Goal: Information Seeking & Learning: Find contact information

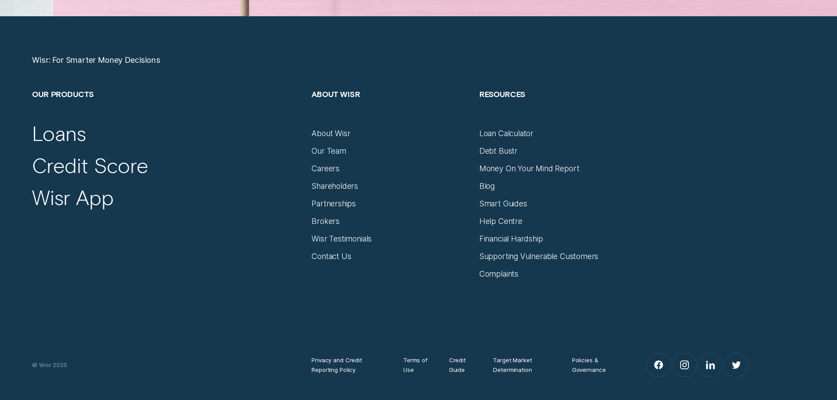
scroll to position [3733, 0]
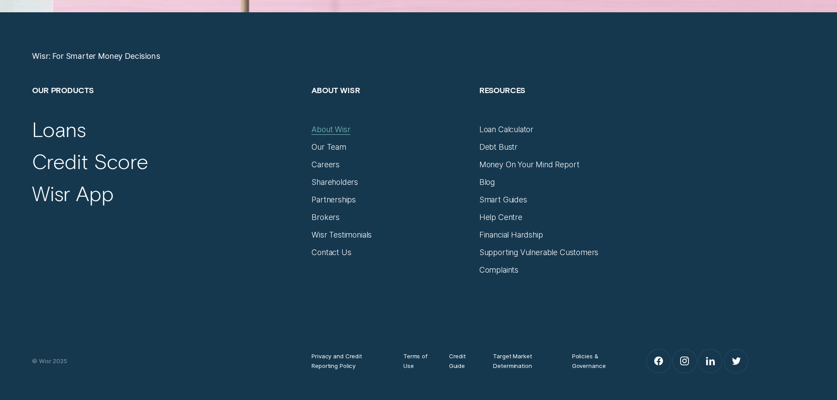
click at [328, 130] on div "About Wisr" at bounding box center [330, 130] width 39 height 10
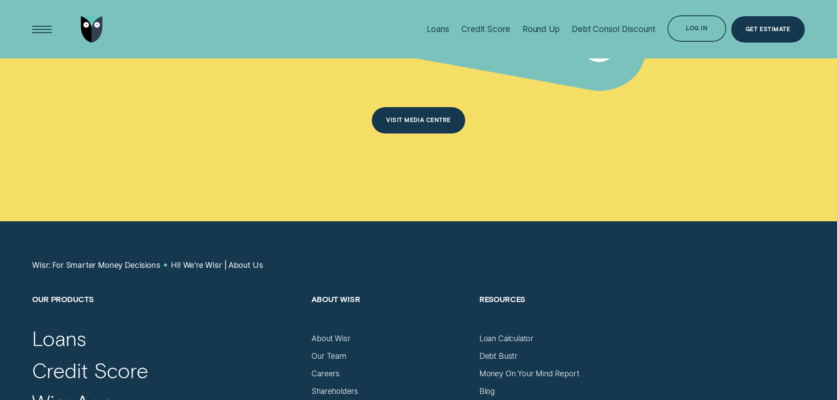
scroll to position [5665, 0]
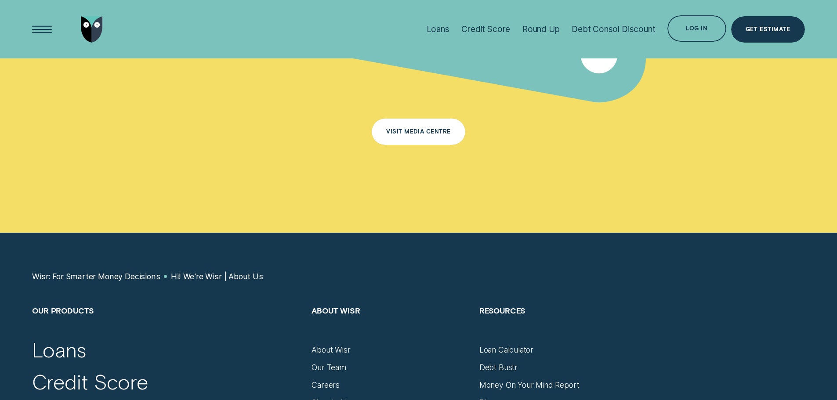
click at [391, 129] on div "Visit Media Centre" at bounding box center [418, 131] width 65 height 5
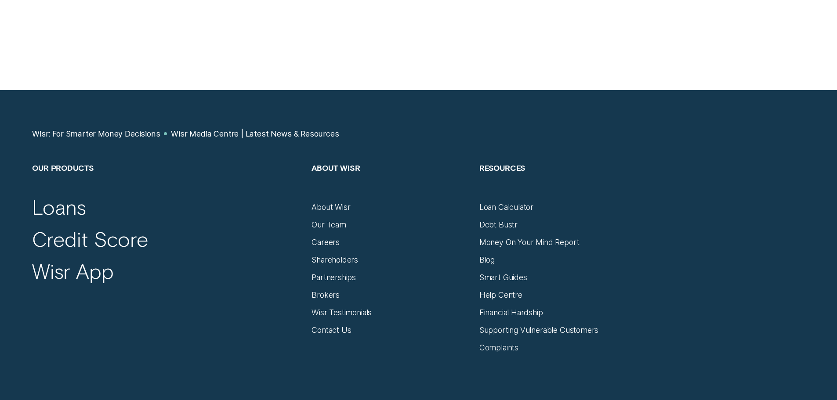
scroll to position [6016, 0]
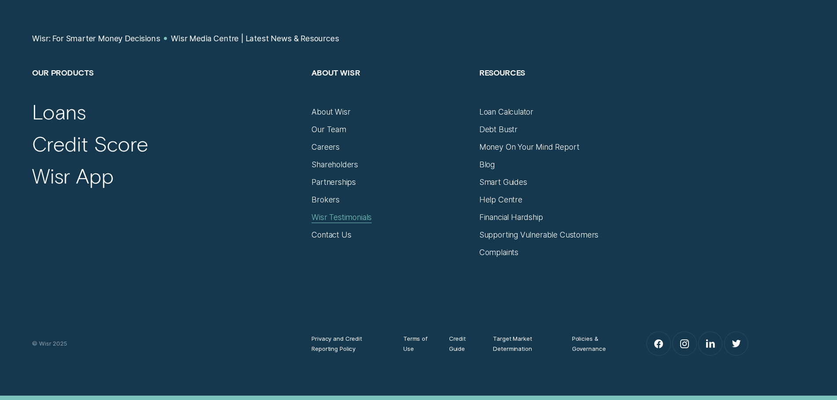
click at [322, 218] on div "Wisr Testimonials" at bounding box center [341, 218] width 60 height 10
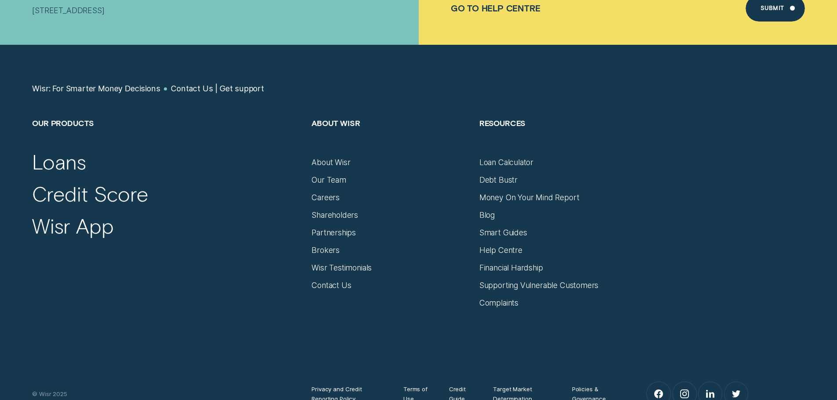
scroll to position [615, 0]
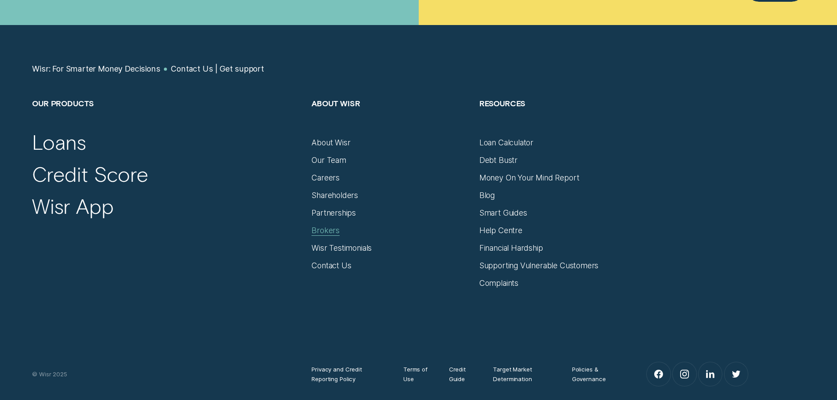
click at [330, 227] on div "Brokers" at bounding box center [325, 231] width 28 height 10
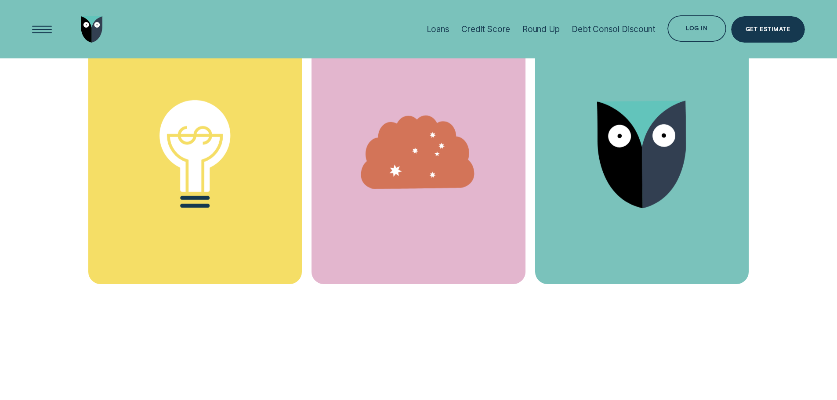
scroll to position [4831, 0]
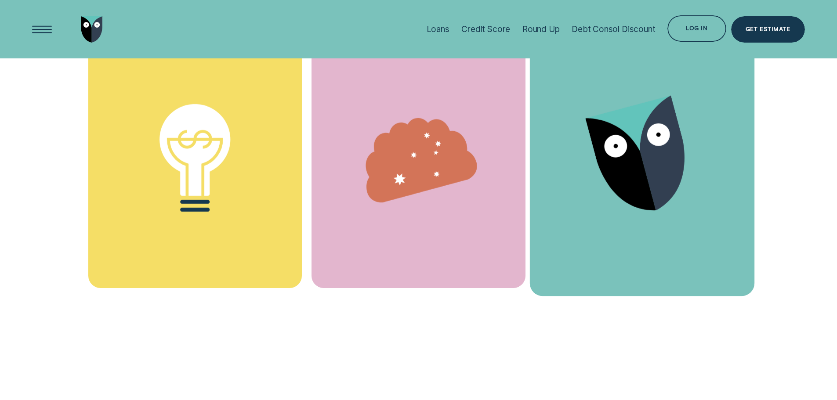
click at [660, 220] on div "Wisr Logo" at bounding box center [642, 158] width 224 height 272
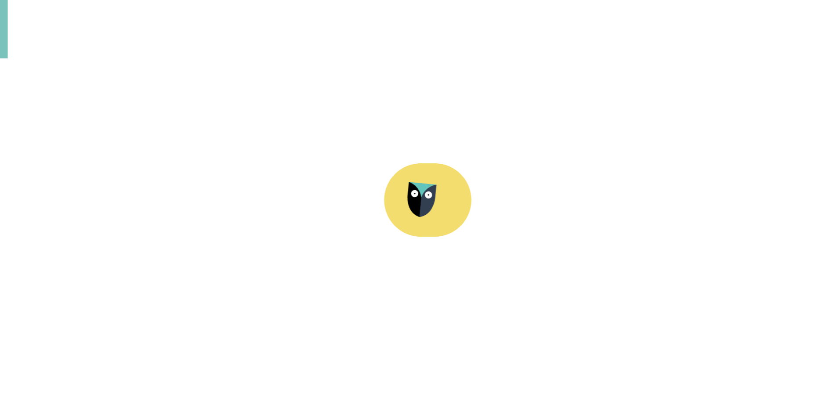
scroll to position [4773, 0]
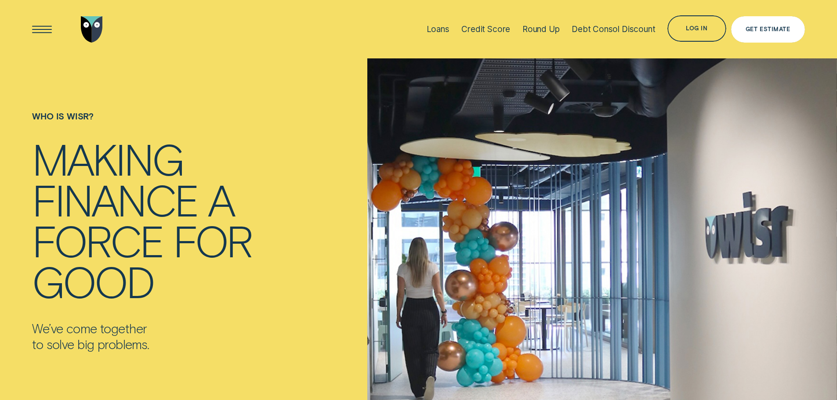
click at [773, 24] on div "Get Estimate" at bounding box center [768, 29] width 74 height 26
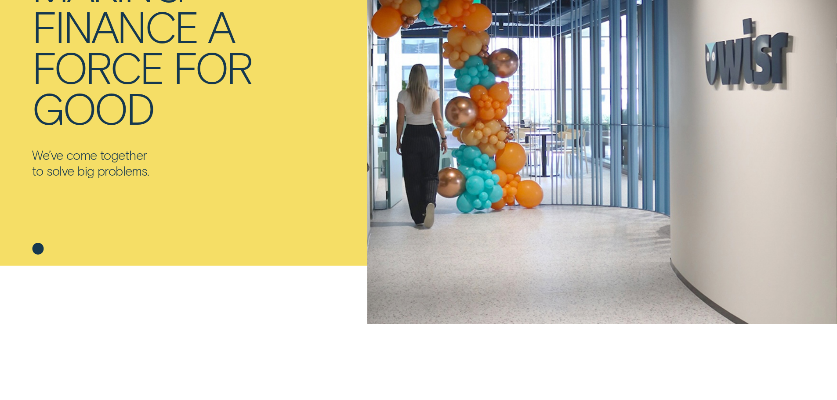
scroll to position [176, 0]
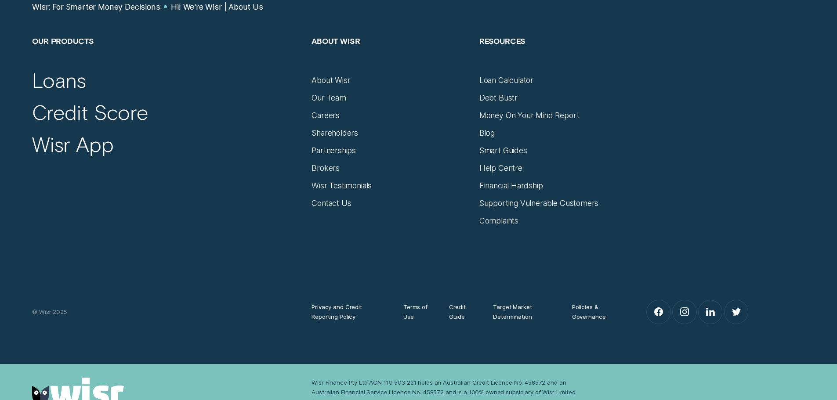
scroll to position [5977, 0]
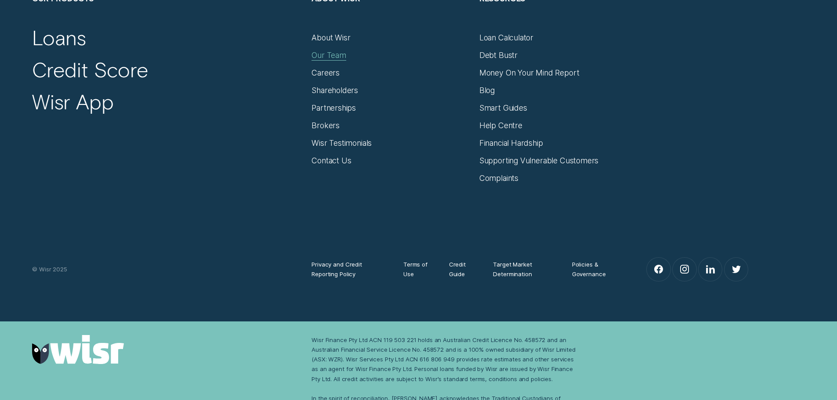
click at [342, 51] on div "Our Team" at bounding box center [328, 56] width 35 height 10
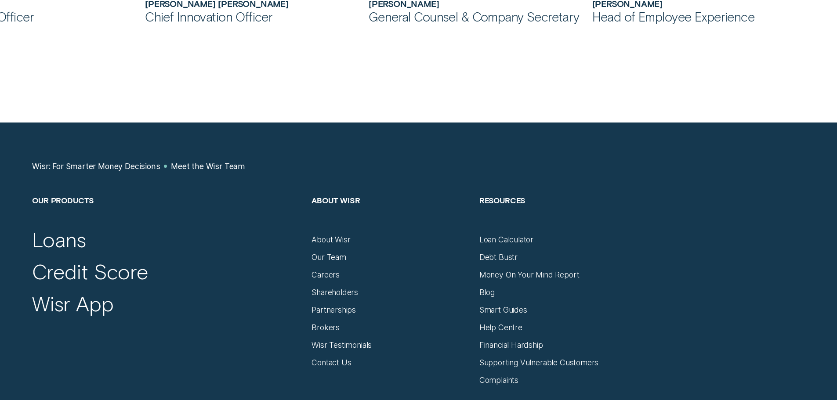
scroll to position [1142, 0]
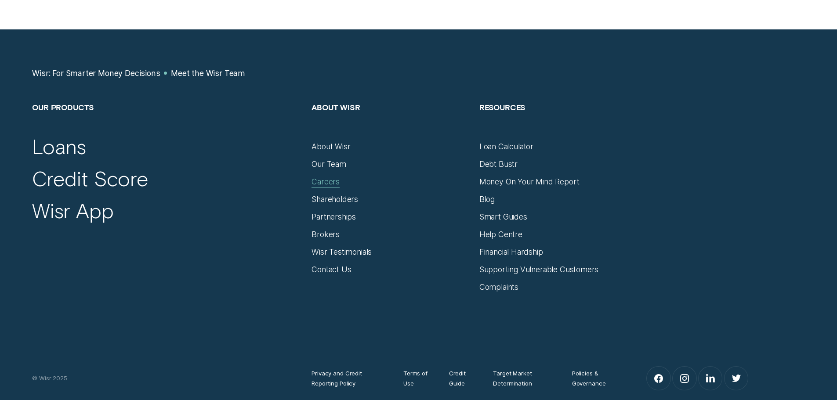
click at [322, 182] on div "Careers" at bounding box center [325, 182] width 28 height 10
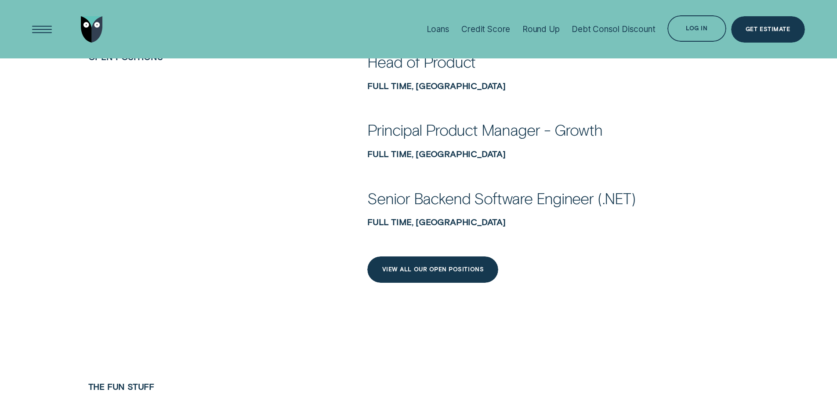
scroll to position [439, 0]
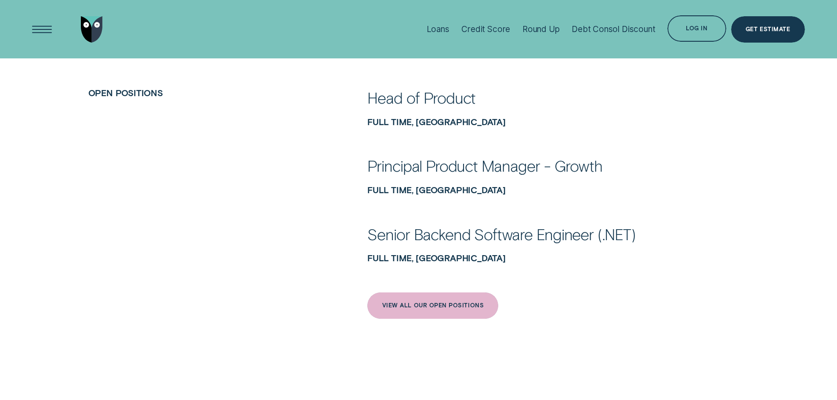
click at [411, 296] on div "View All Our Open Positions" at bounding box center [432, 305] width 131 height 26
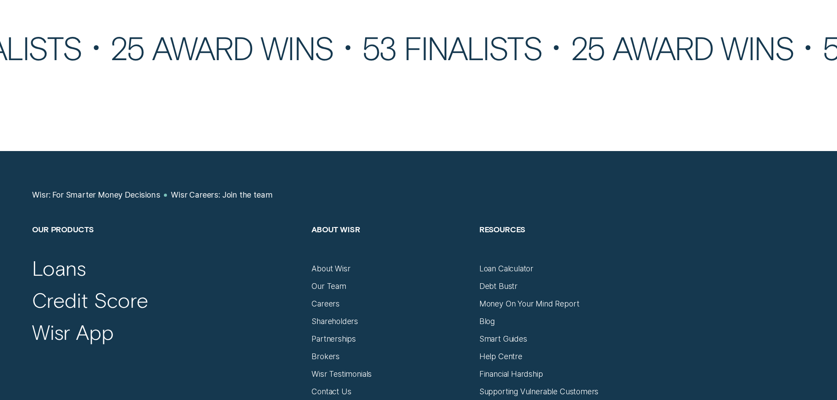
scroll to position [5539, 0]
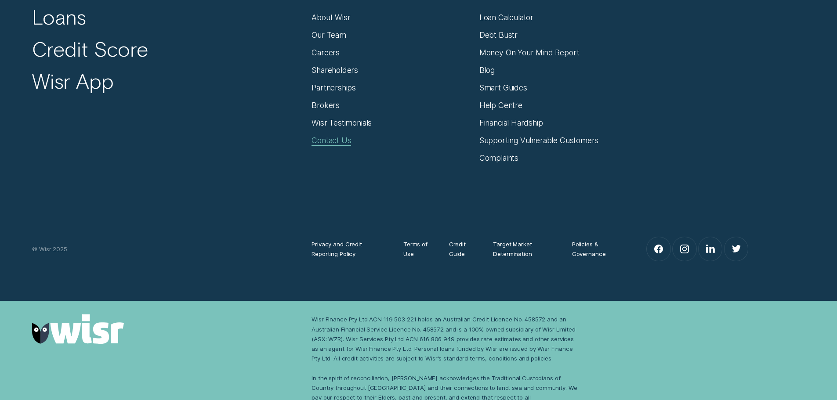
click at [341, 136] on div "Contact Us" at bounding box center [331, 141] width 40 height 10
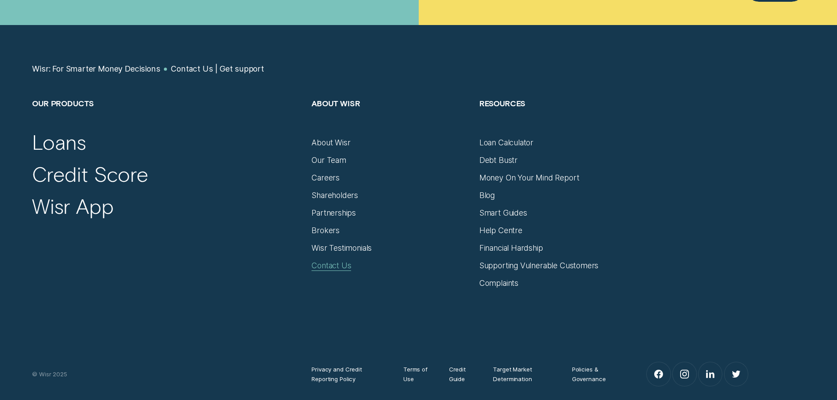
click at [339, 265] on div "Contact Us" at bounding box center [331, 266] width 40 height 10
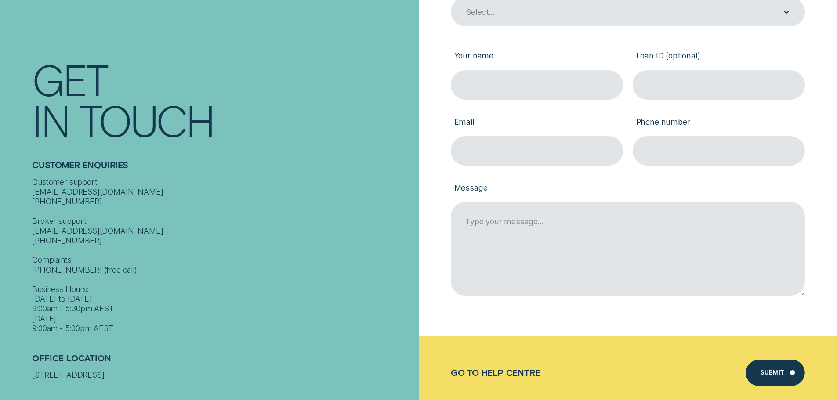
scroll to position [307, 0]
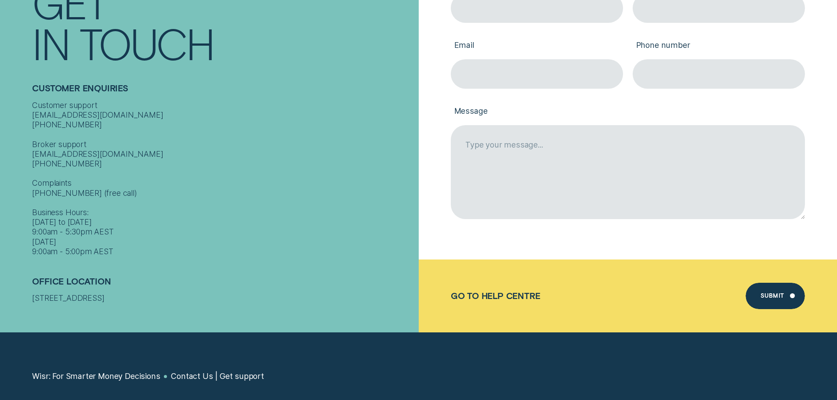
drag, startPoint x: 30, startPoint y: 289, endPoint x: 114, endPoint y: 300, distance: 84.2
click at [114, 300] on div "Contact Get In Touch Customer Enquiries Customer support [EMAIL_ADDRESS][DOMAIN…" at bounding box center [209, 127] width 419 height 409
copy div "[STREET_ADDRESS]"
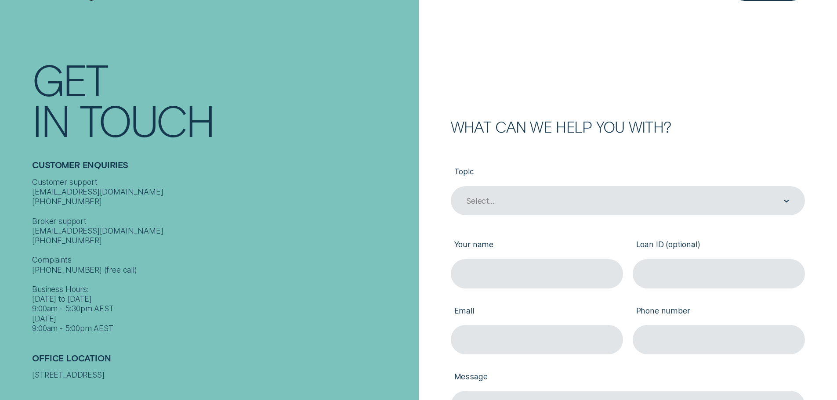
scroll to position [0, 0]
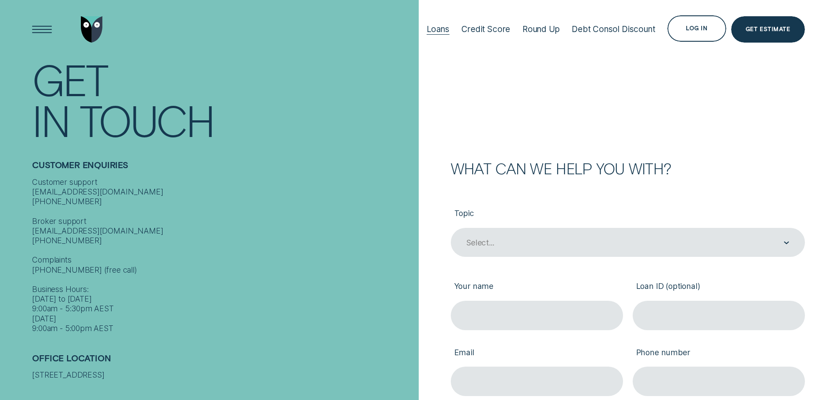
click at [441, 31] on div "Loans" at bounding box center [437, 29] width 23 height 10
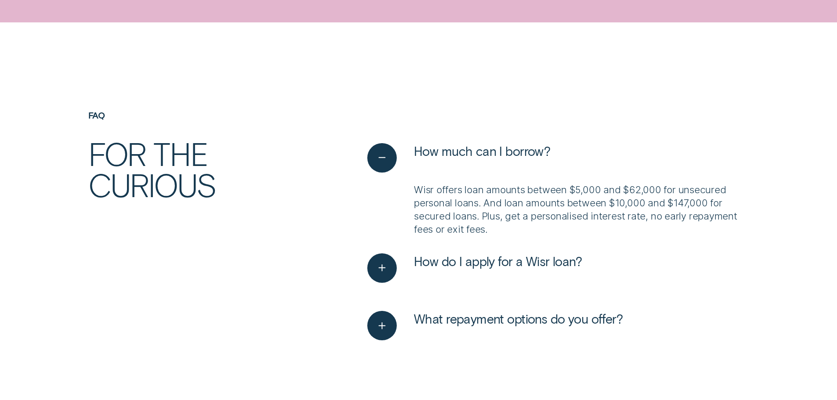
scroll to position [2811, 0]
